Goal: Complete application form: Complete application form

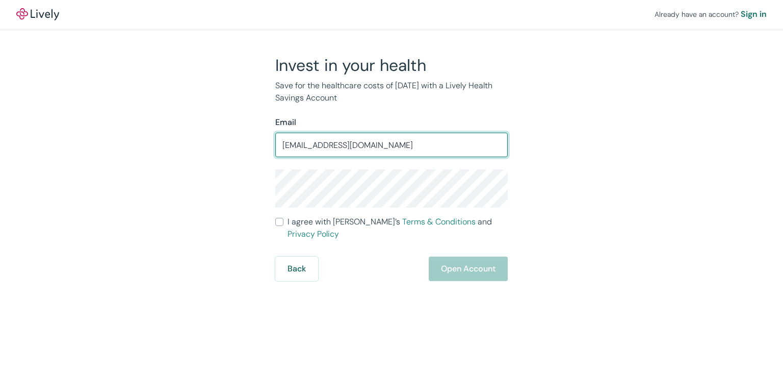
type input "[EMAIL_ADDRESS][DOMAIN_NAME]"
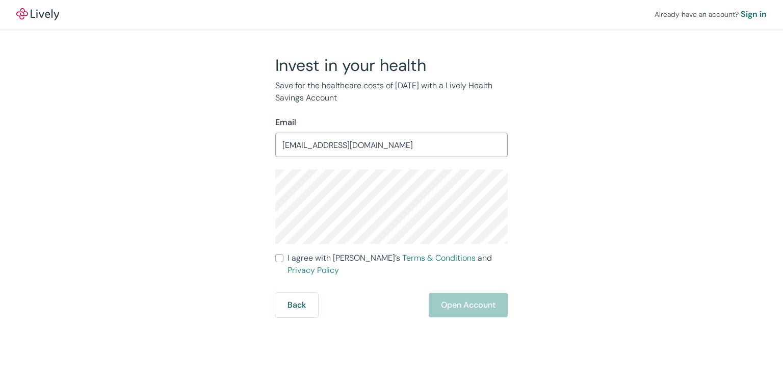
click at [281, 256] on input "I agree with Lively’s Terms & Conditions and Privacy Policy" at bounding box center [279, 258] width 8 height 8
checkbox input "true"
click at [485, 294] on button "Open Account" at bounding box center [468, 305] width 79 height 24
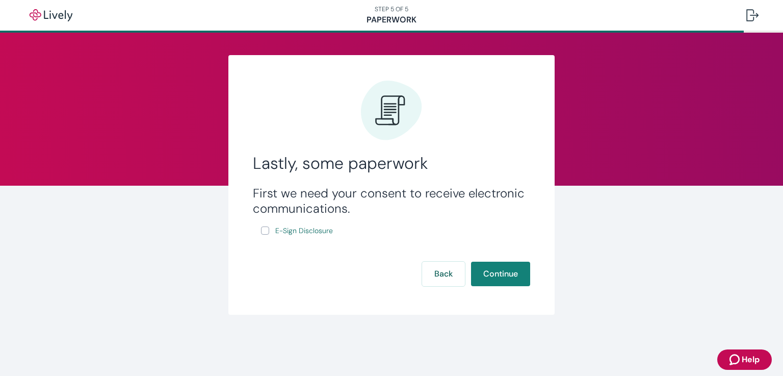
click at [262, 229] on input "E-Sign Disclosure" at bounding box center [265, 230] width 8 height 8
checkbox input "true"
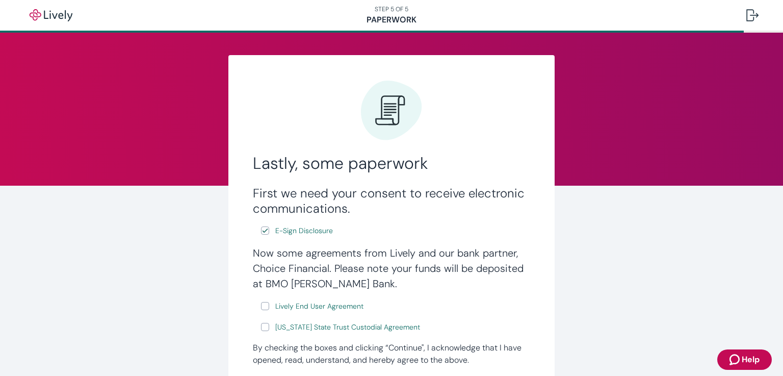
scroll to position [102, 0]
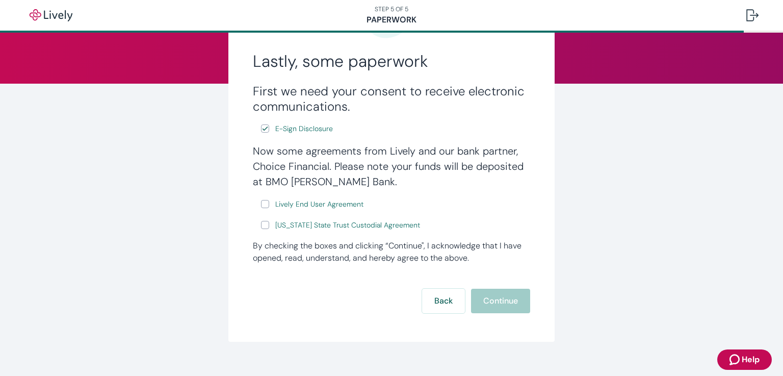
click at [262, 205] on input "Lively End User Agreement" at bounding box center [265, 204] width 8 height 8
checkbox input "true"
click at [262, 226] on input "[US_STATE] State Trust Custodial Agreement" at bounding box center [265, 225] width 8 height 8
checkbox input "true"
click at [489, 300] on button "Continue" at bounding box center [500, 300] width 59 height 24
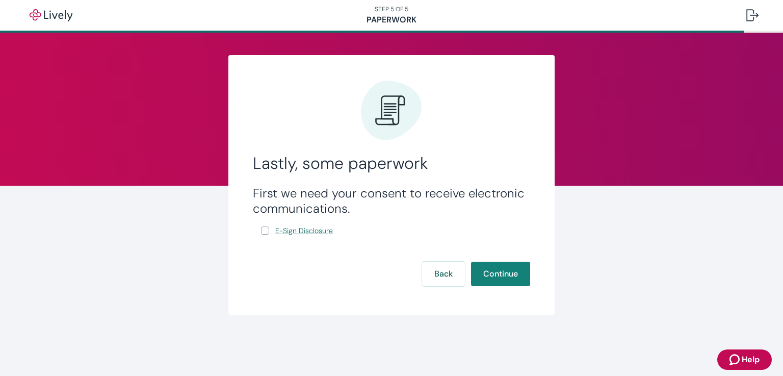
click at [287, 234] on span "E-Sign Disclosure" at bounding box center [304, 230] width 58 height 11
click at [264, 230] on input "E-Sign Disclosure" at bounding box center [265, 230] width 8 height 8
checkbox input "true"
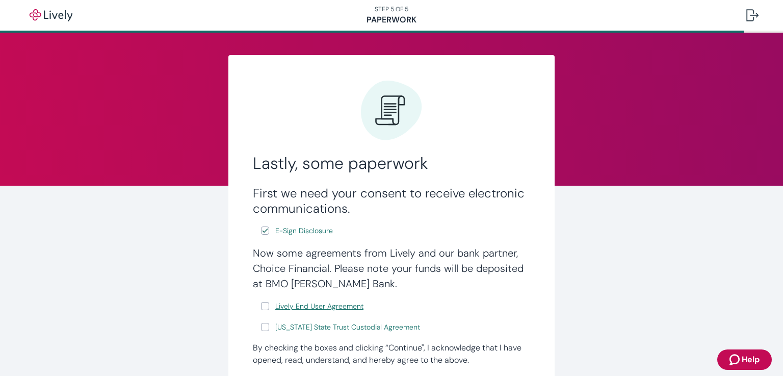
click at [280, 306] on span "Lively End User Agreement" at bounding box center [319, 306] width 88 height 11
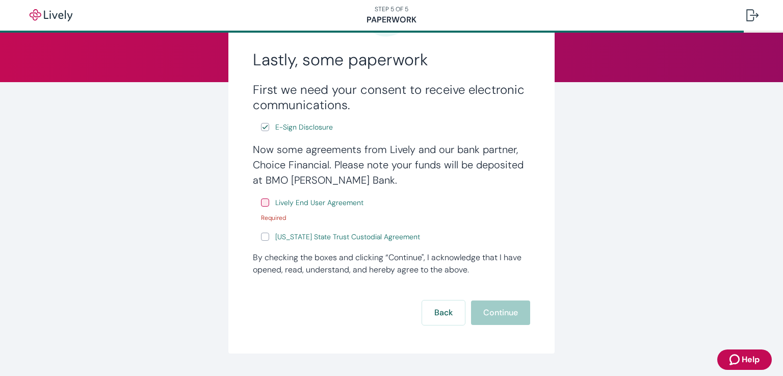
scroll to position [131, 0]
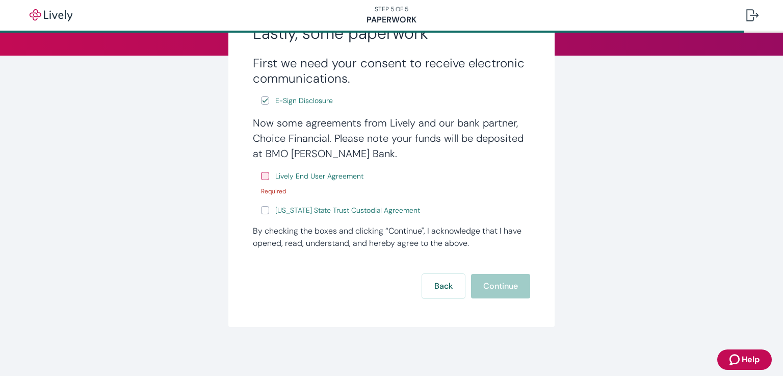
click at [261, 176] on input "Lively End User Agreement" at bounding box center [265, 176] width 8 height 8
checkbox input "true"
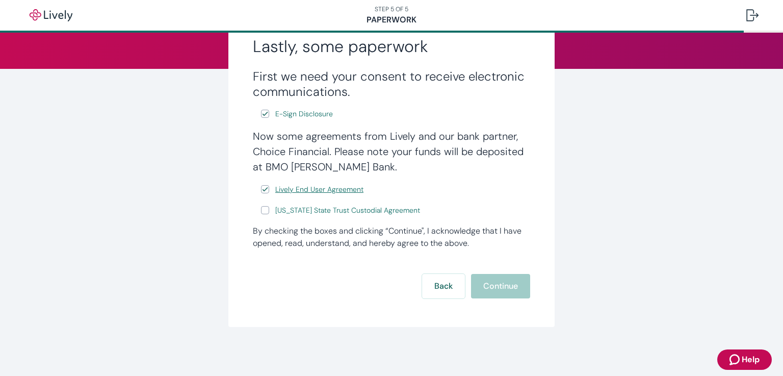
scroll to position [118, 0]
click at [299, 213] on span "[US_STATE] State Trust Custodial Agreement" at bounding box center [347, 210] width 145 height 11
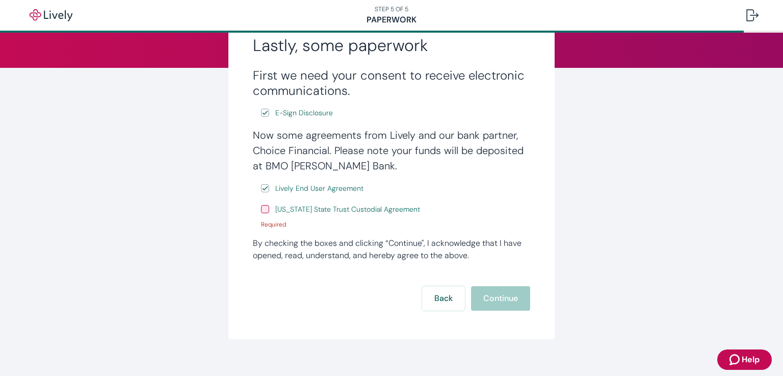
click at [262, 209] on input "[US_STATE] State Trust Custodial Agreement" at bounding box center [265, 209] width 8 height 8
checkbox input "true"
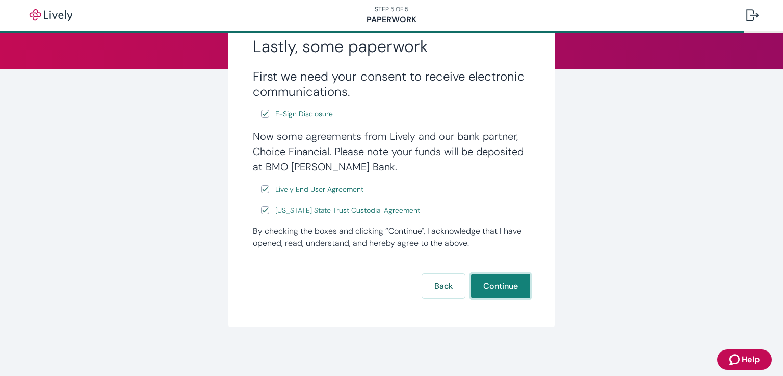
click at [482, 287] on button "Continue" at bounding box center [500, 286] width 59 height 24
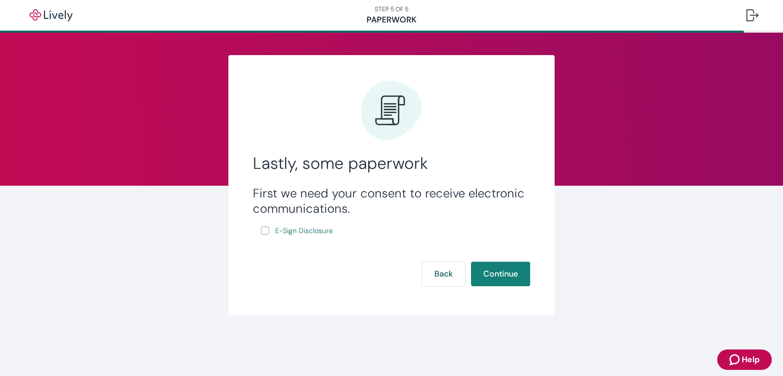
click at [266, 232] on input "E-Sign Disclosure" at bounding box center [265, 230] width 8 height 8
checkbox input "true"
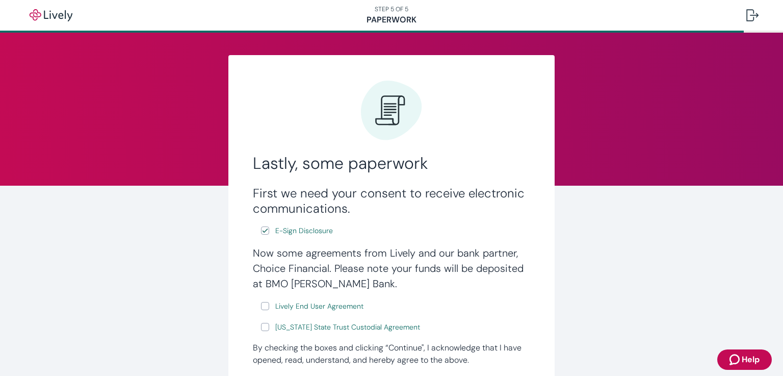
scroll to position [102, 0]
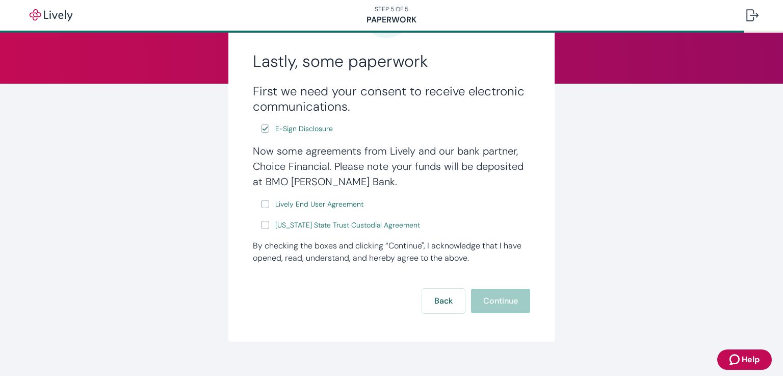
click at [263, 226] on input "[US_STATE] State Trust Custodial Agreement" at bounding box center [265, 225] width 8 height 8
checkbox input "true"
click at [261, 204] on input "Lively End User Agreement" at bounding box center [265, 204] width 8 height 8
checkbox input "true"
click at [486, 300] on button "Continue" at bounding box center [500, 300] width 59 height 24
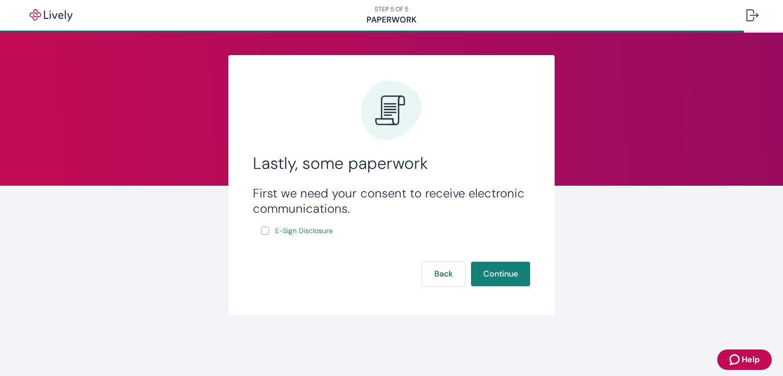
click at [266, 232] on input "E-Sign Disclosure" at bounding box center [265, 230] width 8 height 8
checkbox input "true"
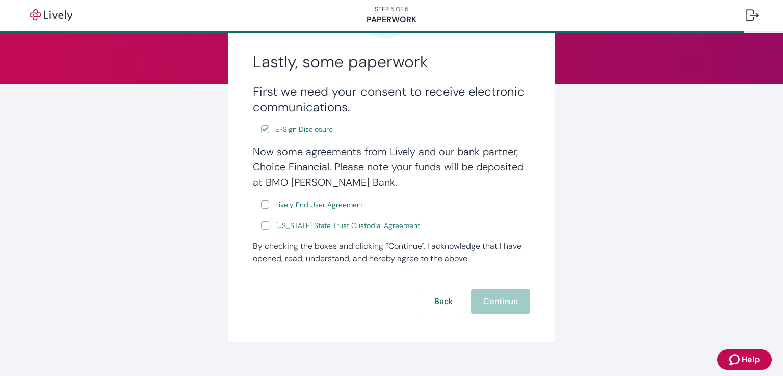
scroll to position [102, 0]
click at [263, 204] on input "Lively End User Agreement" at bounding box center [265, 204] width 8 height 8
checkbox input "true"
click at [266, 227] on label "[US_STATE] State Trust Custodial Agreement" at bounding box center [341, 225] width 161 height 13
click at [266, 227] on input "[US_STATE] State Trust Custodial Agreement" at bounding box center [265, 225] width 8 height 8
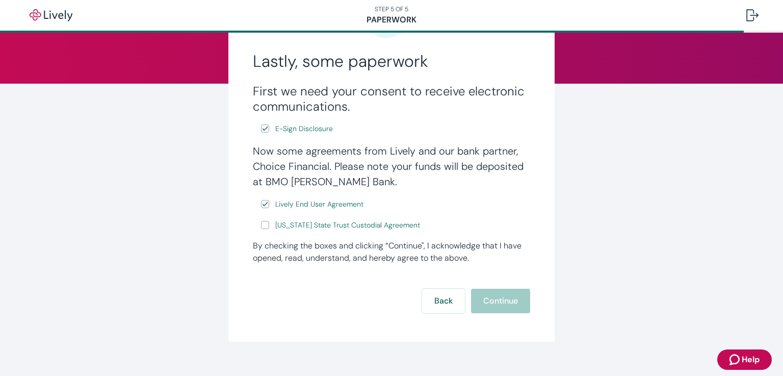
checkbox input "true"
click at [492, 304] on button "Continue" at bounding box center [500, 300] width 59 height 24
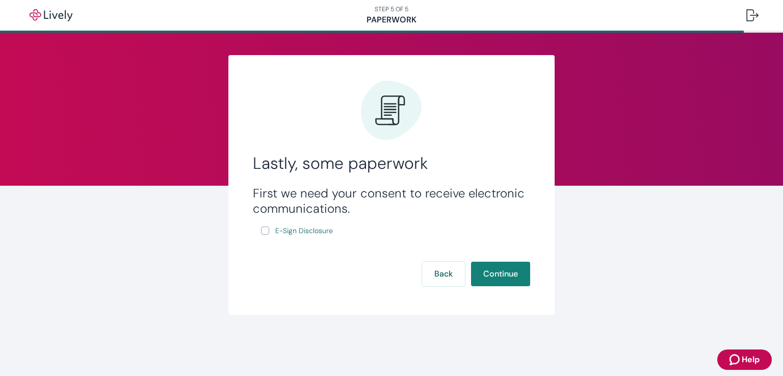
click at [266, 233] on input "E-Sign Disclosure" at bounding box center [265, 230] width 8 height 8
checkbox input "true"
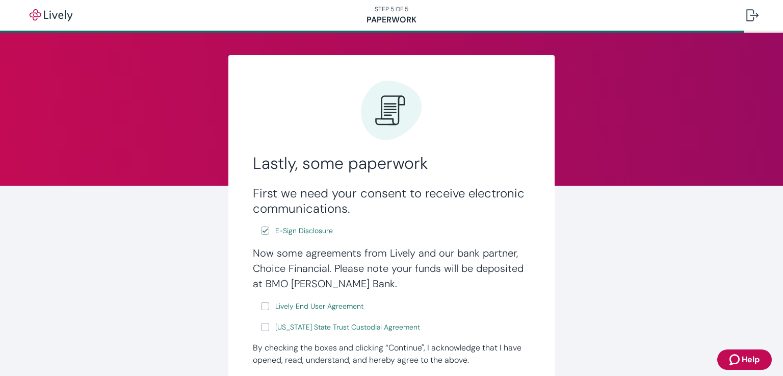
click at [264, 306] on input "Lively End User Agreement" at bounding box center [265, 306] width 8 height 8
checkbox input "true"
click at [261, 329] on input "[US_STATE] State Trust Custodial Agreement" at bounding box center [265, 327] width 8 height 8
checkbox input "true"
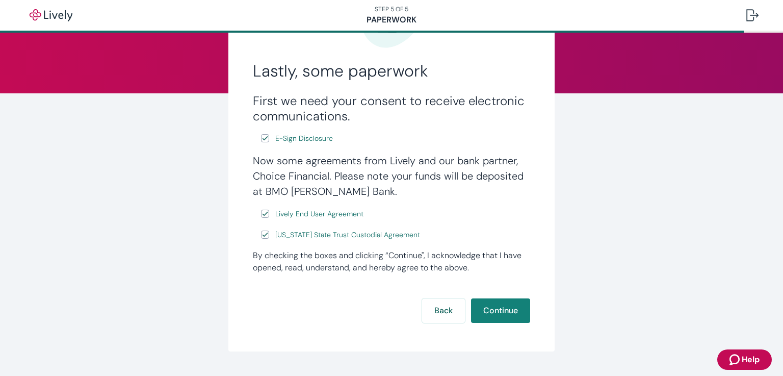
scroll to position [118, 0]
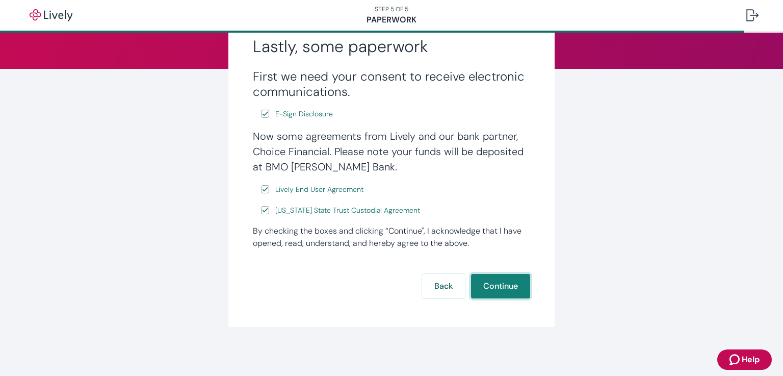
click at [492, 287] on button "Continue" at bounding box center [500, 286] width 59 height 24
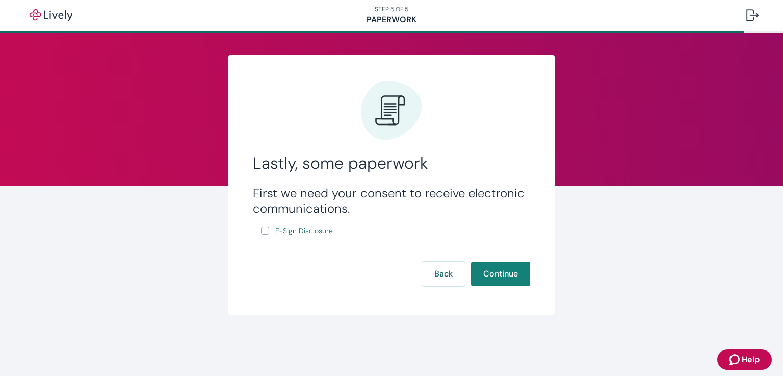
click at [264, 228] on input "E-Sign Disclosure" at bounding box center [265, 230] width 8 height 8
checkbox input "true"
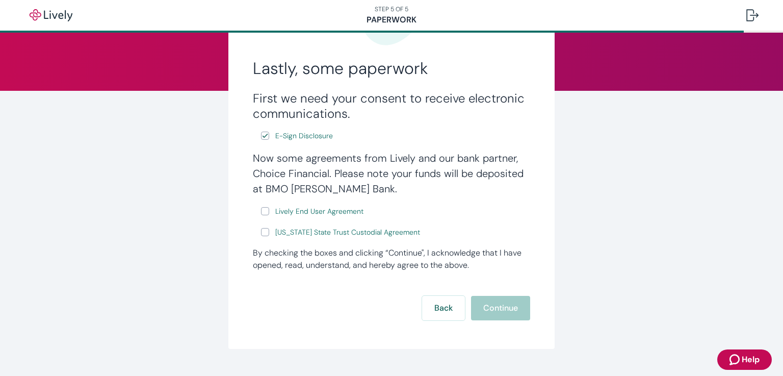
scroll to position [102, 0]
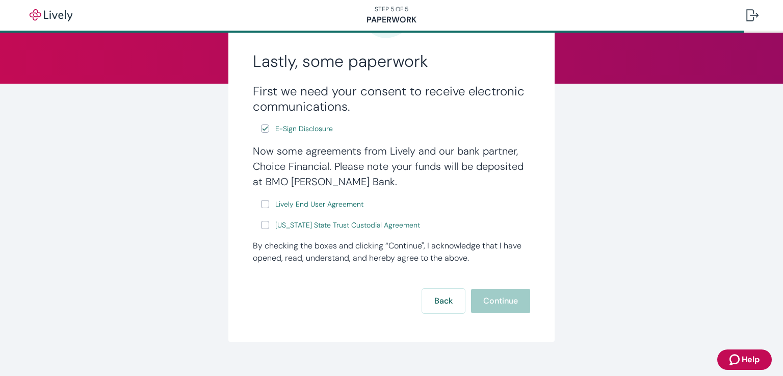
click at [262, 229] on input "[US_STATE] State Trust Custodial Agreement" at bounding box center [265, 225] width 8 height 8
checkbox input "true"
click at [261, 204] on input "Lively End User Agreement" at bounding box center [265, 204] width 8 height 8
checkbox input "true"
click at [262, 129] on input "E-Sign Disclosure" at bounding box center [265, 128] width 8 height 8
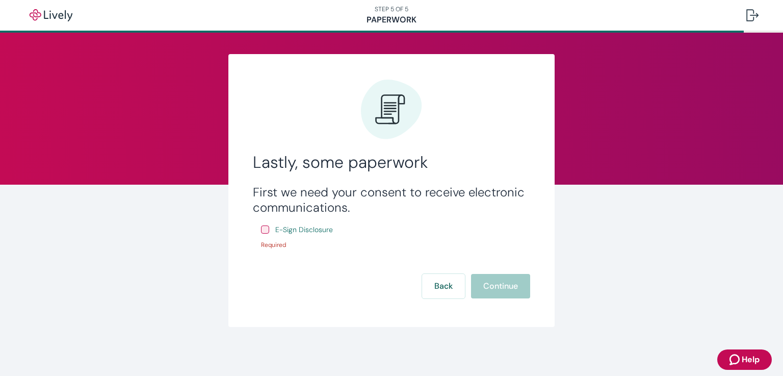
scroll to position [2, 0]
click at [261, 230] on input "E-Sign Disclosure" at bounding box center [265, 229] width 8 height 8
checkbox input "true"
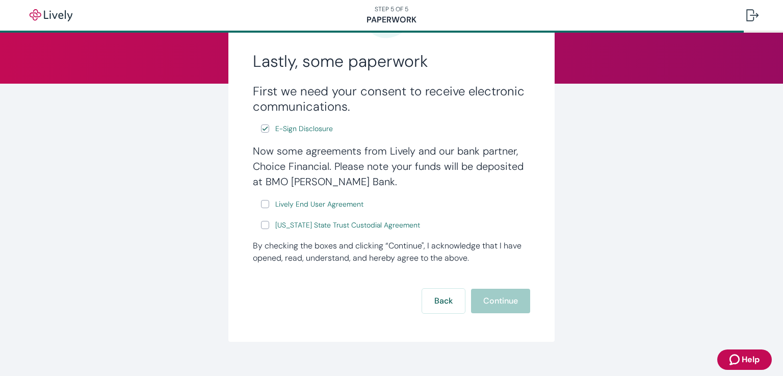
click at [265, 228] on label "[US_STATE] State Trust Custodial Agreement" at bounding box center [341, 225] width 161 height 13
click at [265, 228] on input "[US_STATE] State Trust Custodial Agreement" at bounding box center [265, 225] width 8 height 8
checkbox input "true"
click at [263, 205] on input "Lively End User Agreement" at bounding box center [265, 204] width 8 height 8
checkbox input "true"
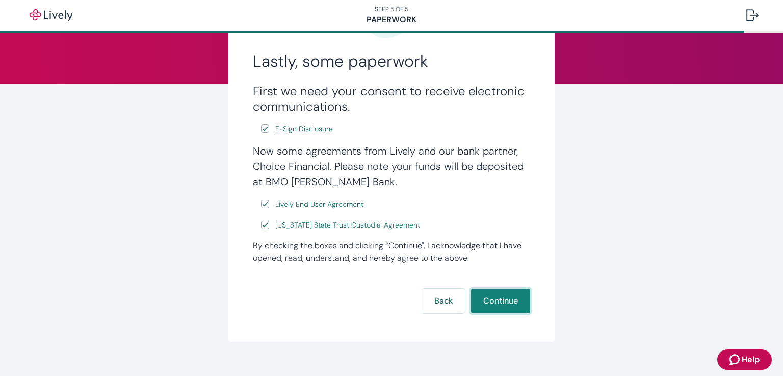
click at [489, 302] on button "Continue" at bounding box center [500, 300] width 59 height 24
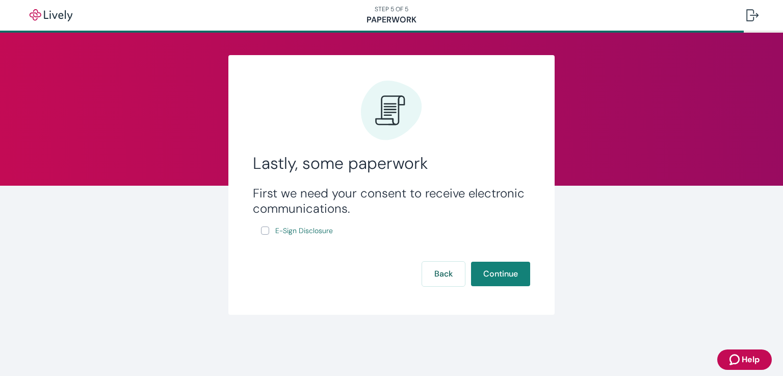
click at [264, 229] on input "E-Sign Disclosure" at bounding box center [265, 230] width 8 height 8
checkbox input "true"
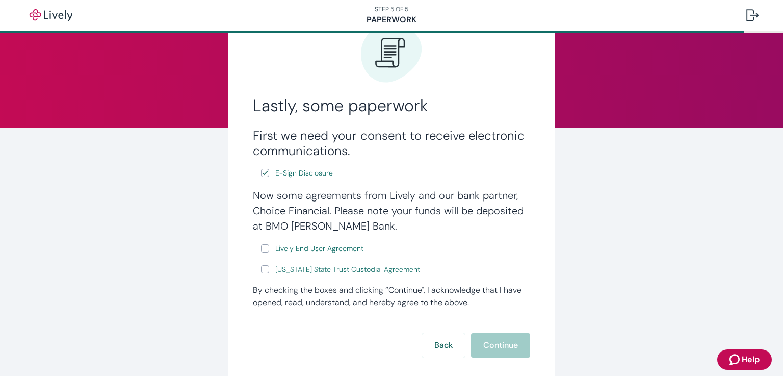
scroll to position [118, 0]
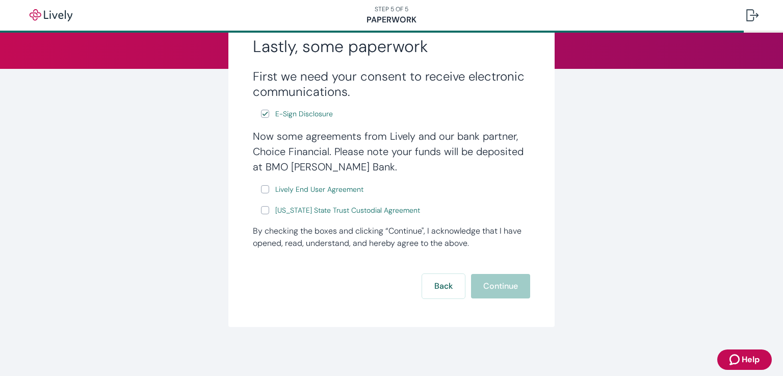
click at [262, 192] on input "Lively End User Agreement" at bounding box center [265, 189] width 8 height 8
checkbox input "true"
click at [261, 210] on input "[US_STATE] State Trust Custodial Agreement" at bounding box center [265, 210] width 8 height 8
checkbox input "true"
click at [483, 276] on button "Continue" at bounding box center [500, 286] width 59 height 24
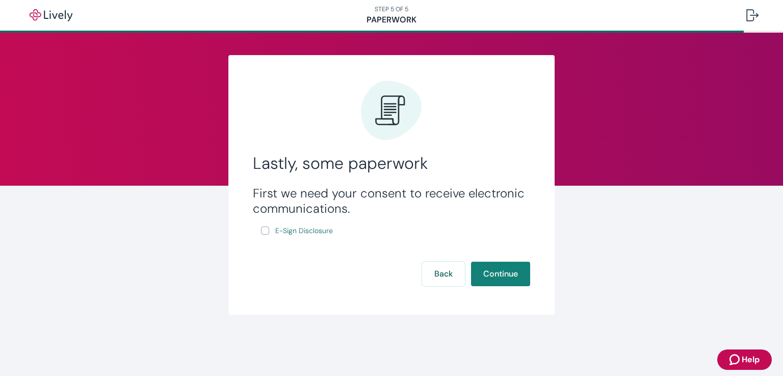
click at [267, 229] on input "E-Sign Disclosure" at bounding box center [265, 230] width 8 height 8
checkbox input "true"
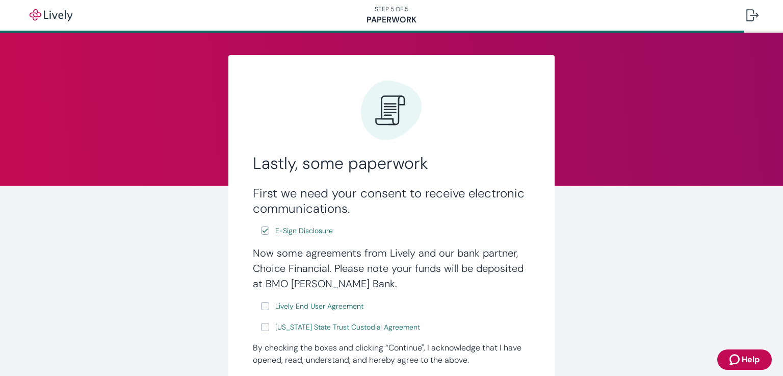
click at [261, 308] on input "Lively End User Agreement" at bounding box center [265, 306] width 8 height 8
checkbox input "true"
click at [261, 328] on input "[US_STATE] State Trust Custodial Agreement" at bounding box center [265, 327] width 8 height 8
checkbox input "true"
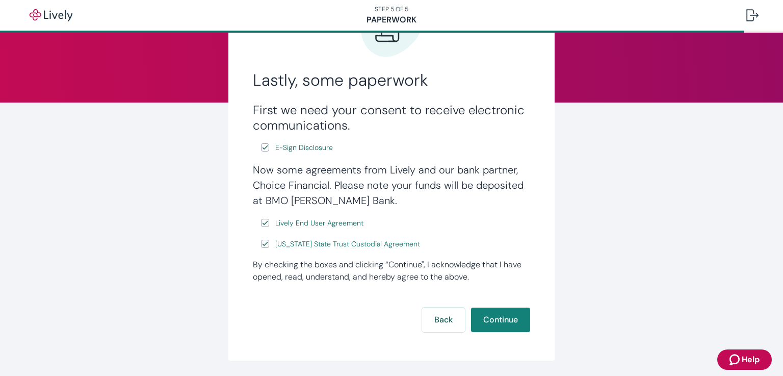
scroll to position [118, 0]
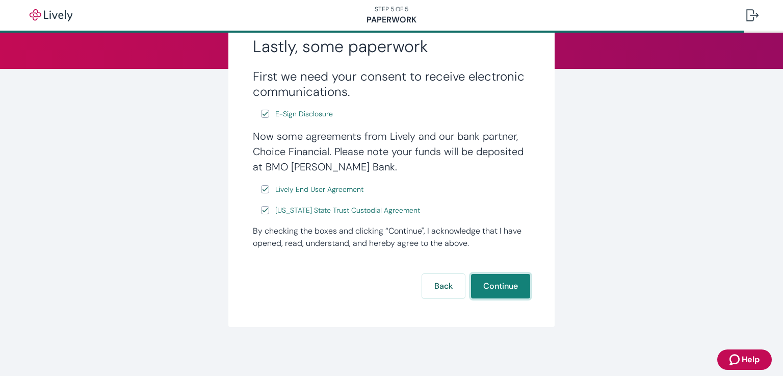
click at [485, 279] on button "Continue" at bounding box center [500, 286] width 59 height 24
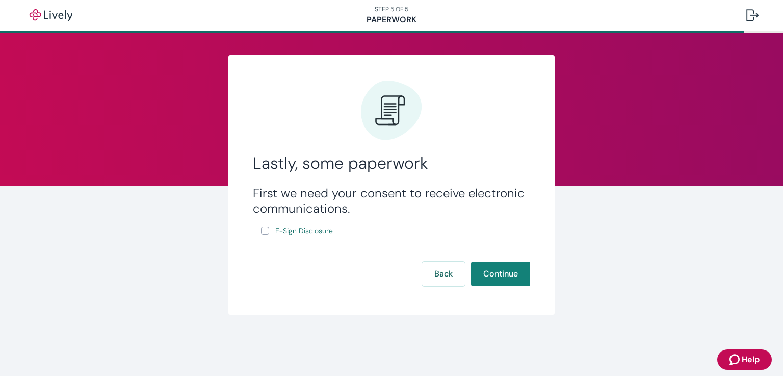
click at [315, 232] on span "E-Sign Disclosure" at bounding box center [304, 230] width 58 height 11
click at [266, 232] on input "E-Sign Disclosure" at bounding box center [265, 230] width 8 height 8
checkbox input "true"
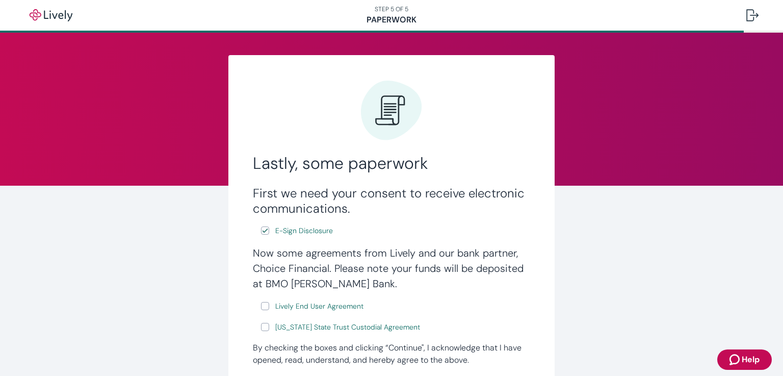
click at [262, 306] on input "Lively End User Agreement" at bounding box center [265, 306] width 8 height 8
checkbox input "true"
click at [263, 328] on input "[US_STATE] State Trust Custodial Agreement" at bounding box center [265, 327] width 8 height 8
checkbox input "true"
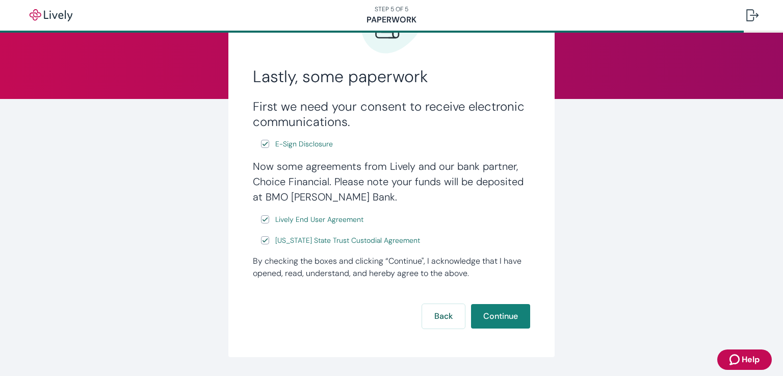
scroll to position [118, 0]
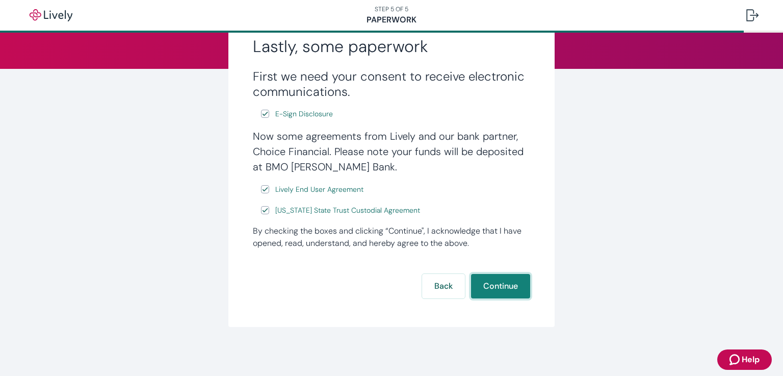
click at [498, 284] on button "Continue" at bounding box center [500, 286] width 59 height 24
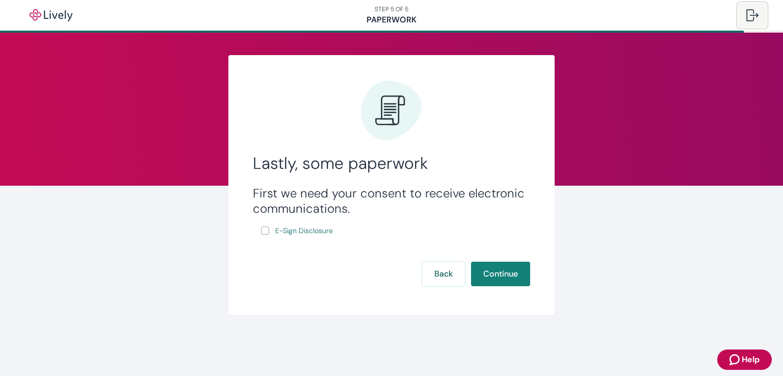
click at [747, 19] on div at bounding box center [752, 15] width 12 height 12
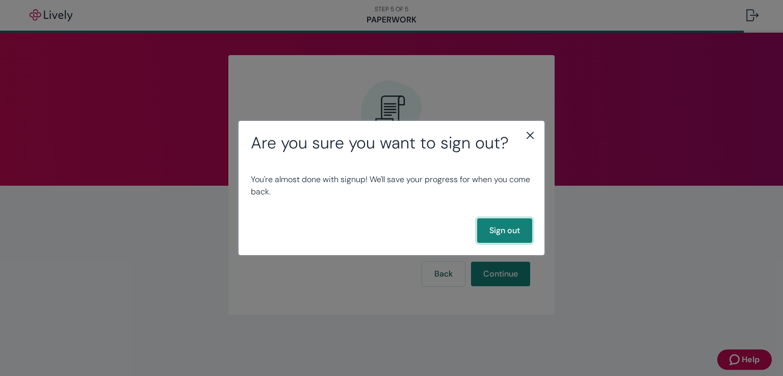
click at [486, 228] on button "Sign out" at bounding box center [504, 230] width 55 height 24
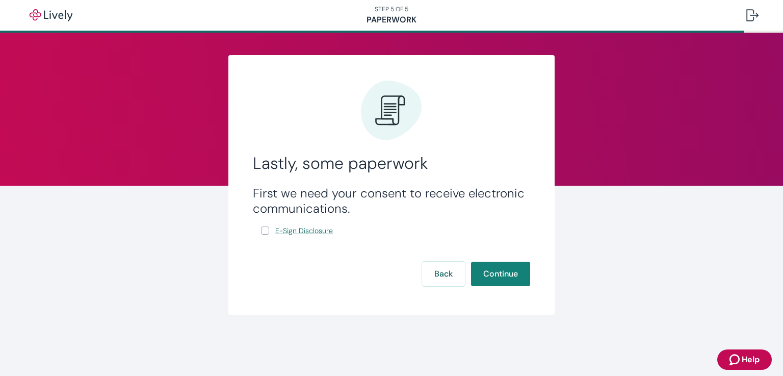
click at [312, 230] on span "E-Sign Disclosure" at bounding box center [304, 230] width 58 height 11
click at [266, 231] on input "E-Sign Disclosure" at bounding box center [265, 230] width 8 height 8
checkbox input "true"
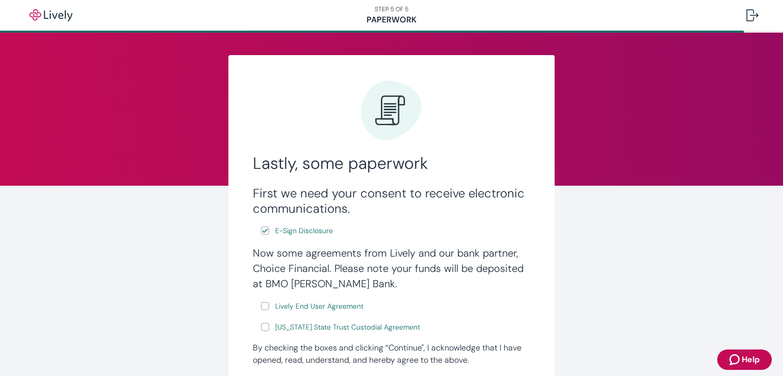
click at [261, 310] on label "Lively End User Agreement" at bounding box center [313, 306] width 104 height 13
click at [261, 310] on input "Lively End User Agreement" at bounding box center [265, 306] width 8 height 8
checkbox input "true"
click at [261, 327] on input "Wyoming State Trust Custodial Agreement" at bounding box center [265, 327] width 8 height 8
checkbox input "true"
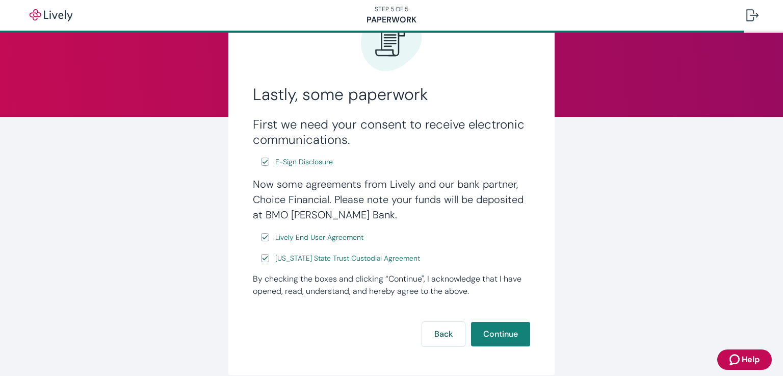
scroll to position [118, 0]
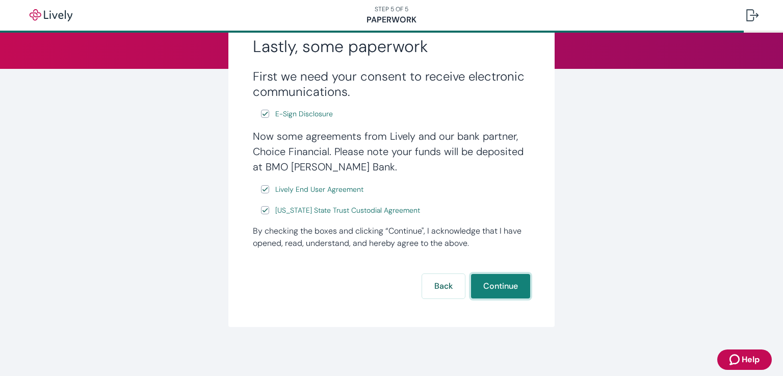
click at [491, 290] on button "Continue" at bounding box center [500, 286] width 59 height 24
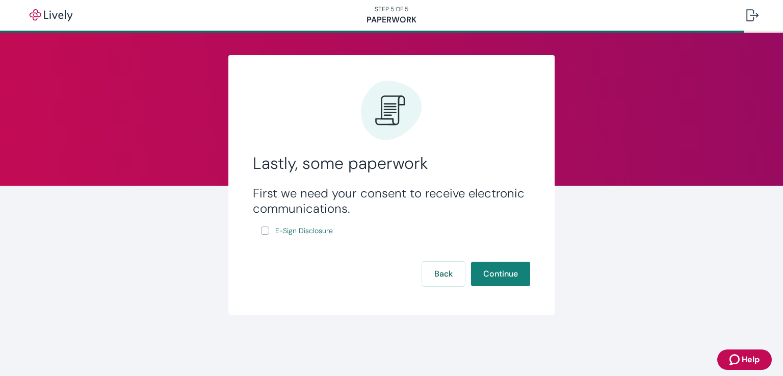
click at [263, 237] on label "E-Sign Disclosure" at bounding box center [298, 230] width 74 height 13
click at [263, 234] on input "E-Sign Disclosure" at bounding box center [265, 230] width 8 height 8
checkbox input "true"
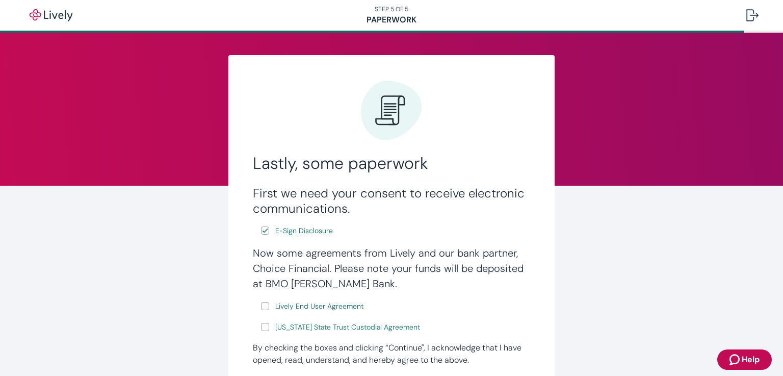
click at [261, 309] on input "Lively End User Agreement" at bounding box center [265, 306] width 8 height 8
checkbox input "true"
click at [263, 327] on input "Wyoming State Trust Custodial Agreement" at bounding box center [265, 327] width 8 height 8
checkbox input "true"
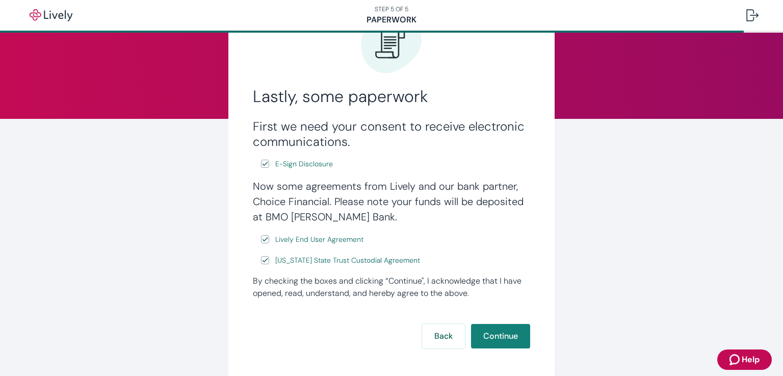
scroll to position [118, 0]
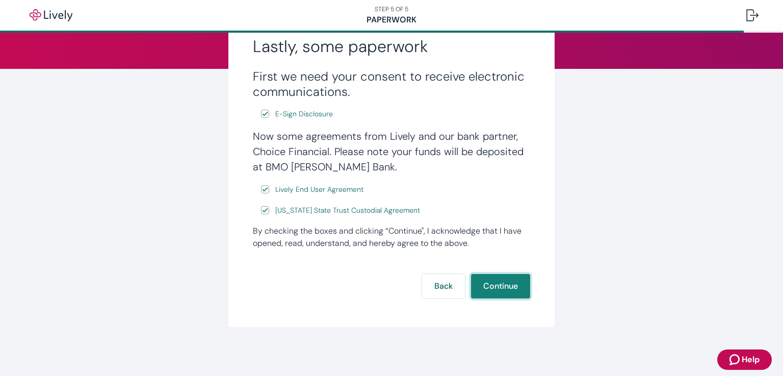
click at [499, 289] on button "Continue" at bounding box center [500, 286] width 59 height 24
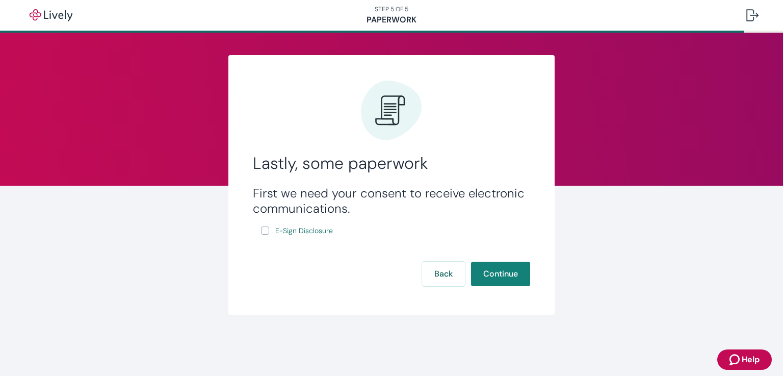
click at [261, 231] on input "E-Sign Disclosure" at bounding box center [265, 230] width 8 height 8
checkbox input "true"
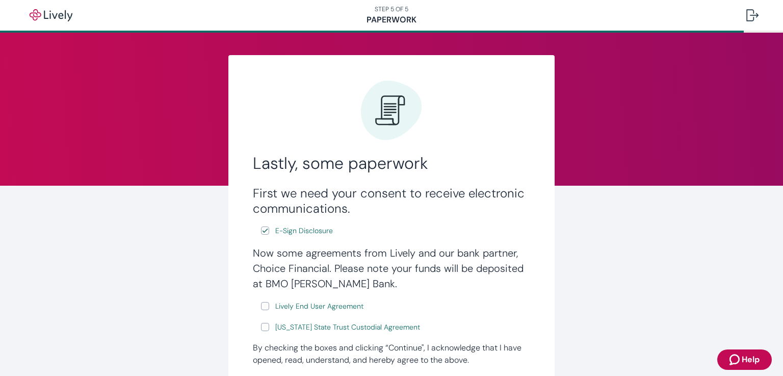
click at [261, 306] on input "Lively End User Agreement" at bounding box center [265, 306] width 8 height 8
checkbox input "true"
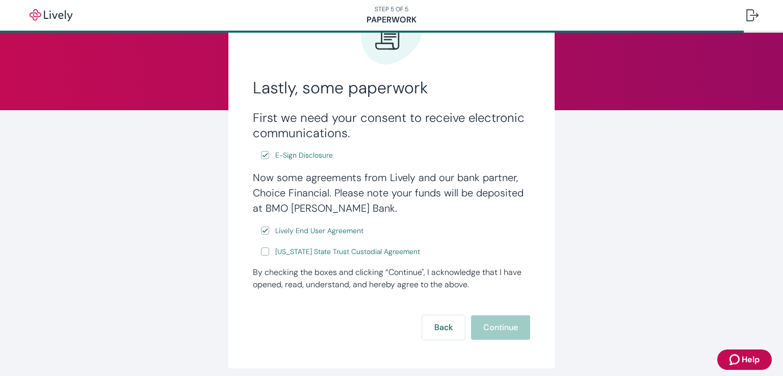
scroll to position [118, 0]
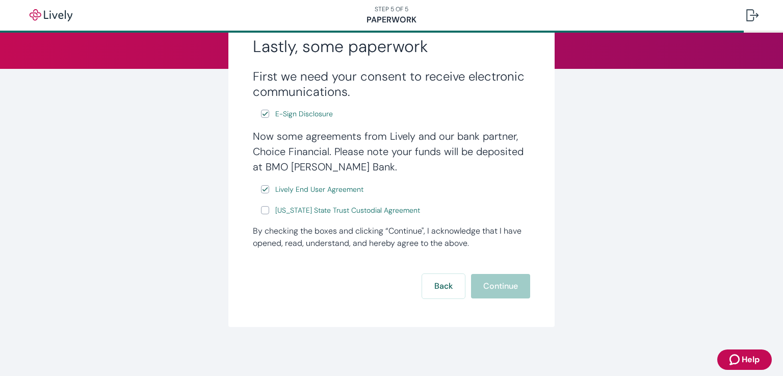
click at [263, 210] on input "Wyoming State Trust Custodial Agreement" at bounding box center [265, 210] width 8 height 8
checkbox input "true"
click at [483, 279] on button "Continue" at bounding box center [500, 286] width 59 height 24
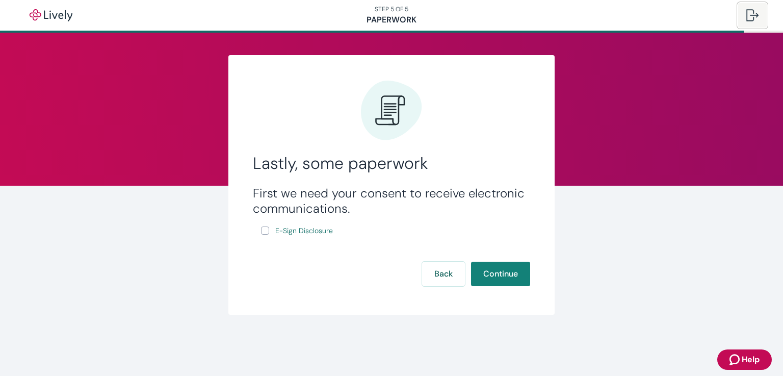
click at [749, 16] on div at bounding box center [752, 15] width 12 height 12
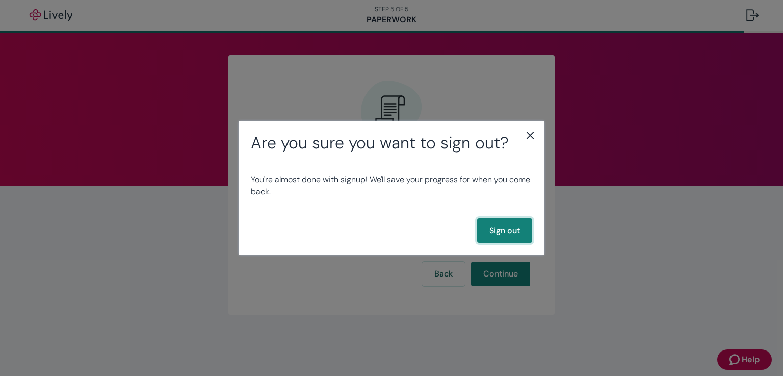
click at [512, 232] on button "Sign out" at bounding box center [504, 230] width 55 height 24
